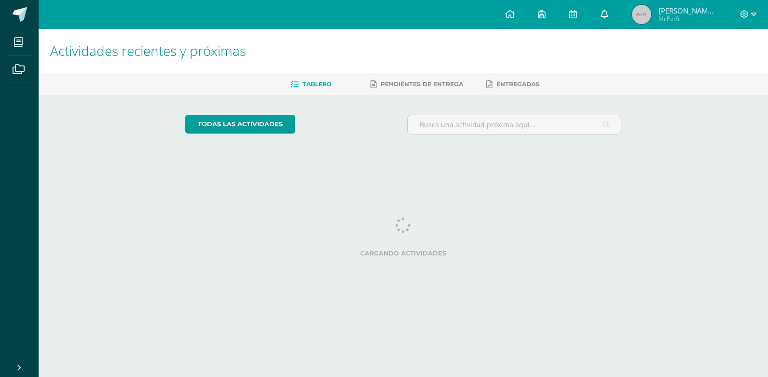
click at [607, 15] on icon at bounding box center [604, 14] width 8 height 9
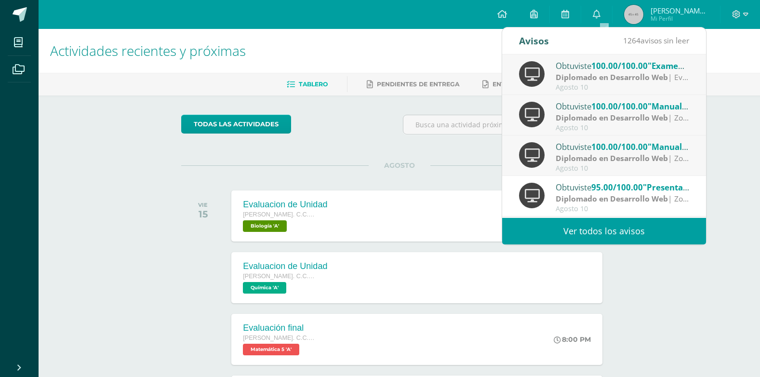
click at [634, 235] on link "Ver todos los avisos" at bounding box center [604, 231] width 204 height 27
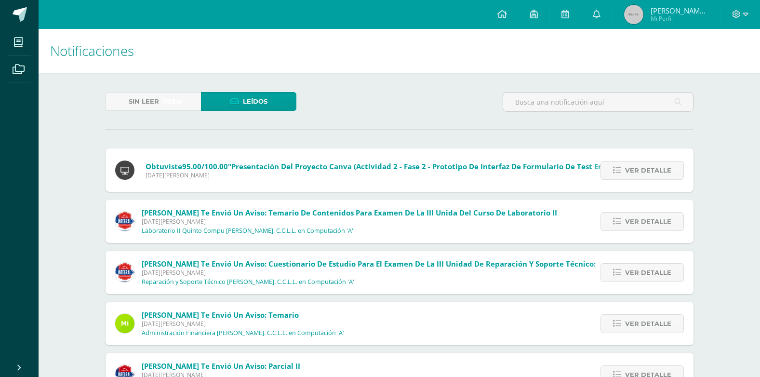
scroll to position [326, 0]
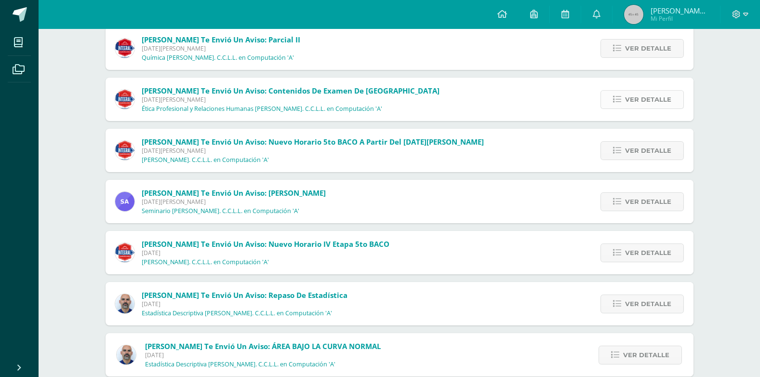
click at [615, 99] on icon at bounding box center [617, 99] width 8 height 8
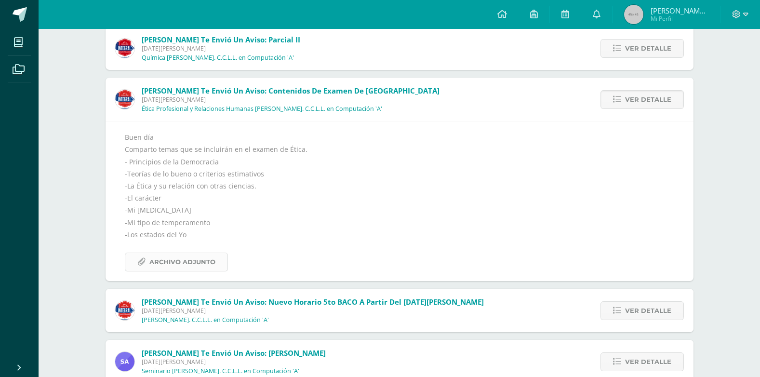
click at [208, 260] on span "Archivo Adjunto" at bounding box center [182, 262] width 66 height 18
drag, startPoint x: 126, startPoint y: 211, endPoint x: 230, endPoint y: 206, distance: 104.3
click at [230, 206] on div "Buen día Comparto temas que se incluirán en el examen de Ética. - Principios de…" at bounding box center [400, 201] width 550 height 140
copy div "Mi tipo de personalidad"
